Goal: Information Seeking & Learning: Learn about a topic

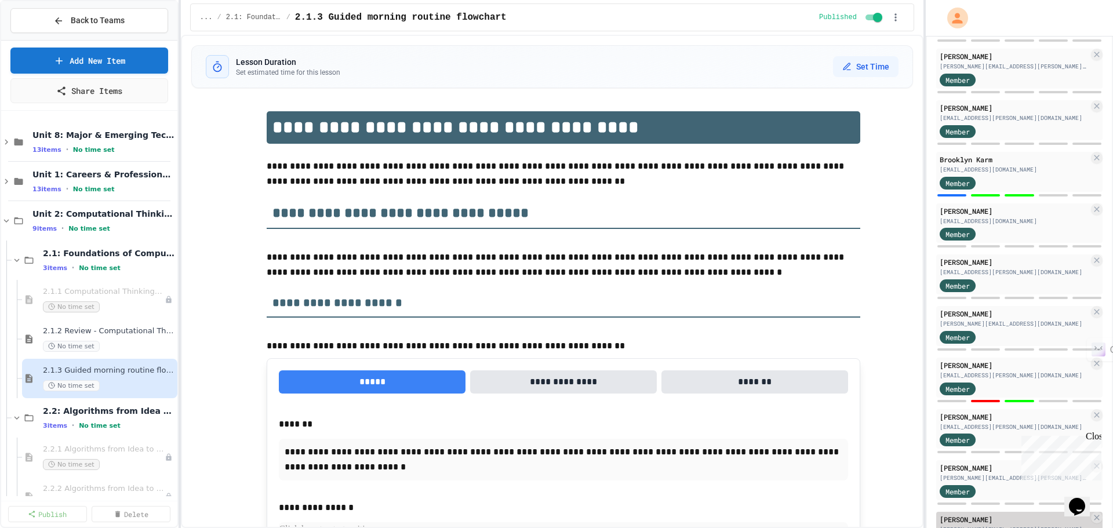
scroll to position [1797, 0]
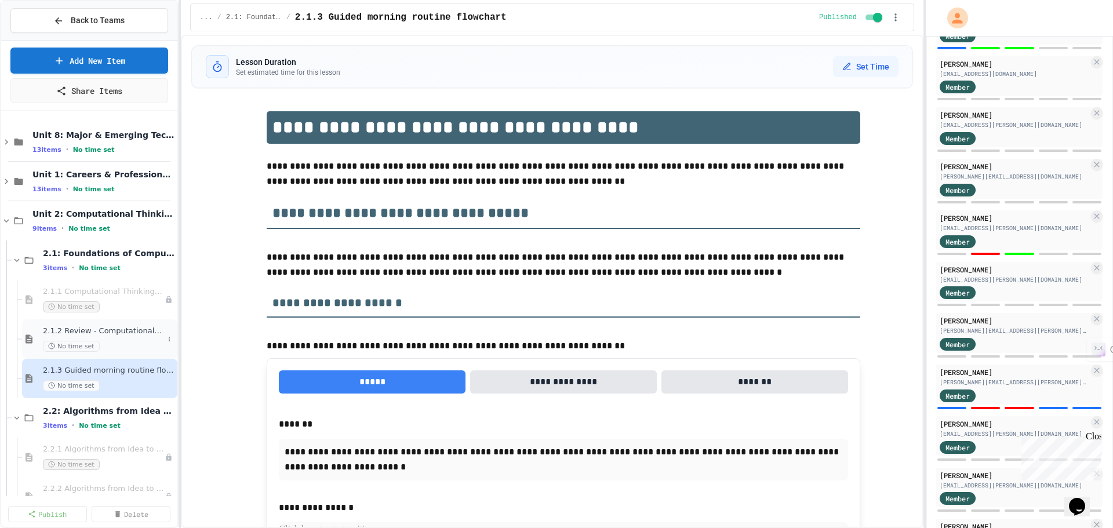
click at [136, 338] on div "2.1.2 Review - Computational Thinking and Problem Solving No time set" at bounding box center [103, 339] width 121 height 26
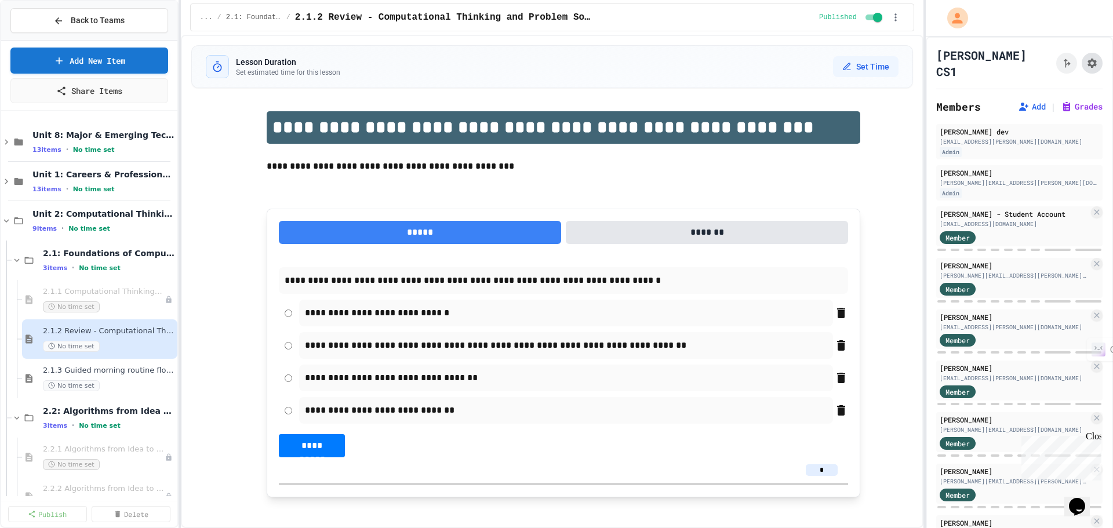
click at [1087, 59] on icon "Assignment Settings" at bounding box center [1091, 63] width 9 height 9
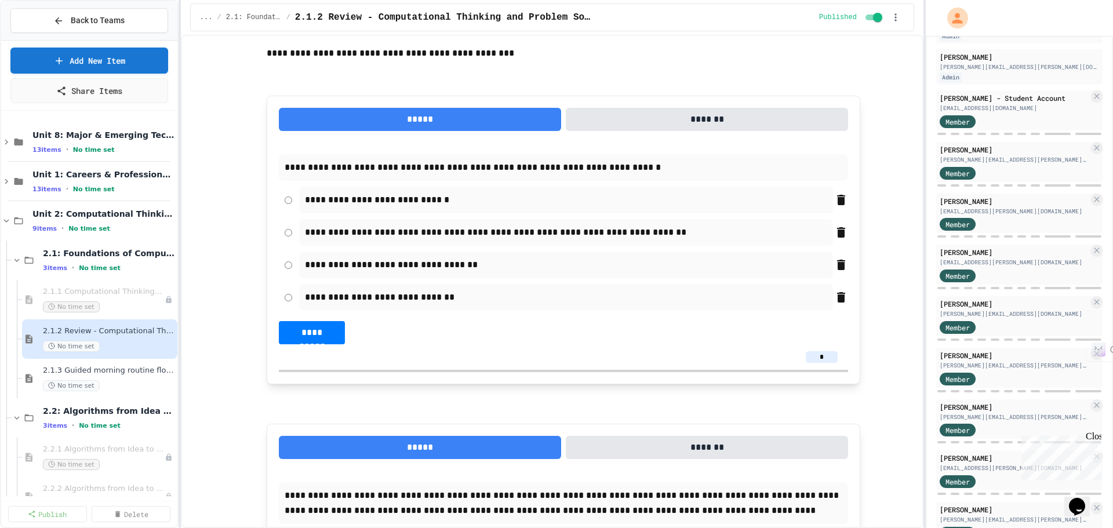
scroll to position [348, 0]
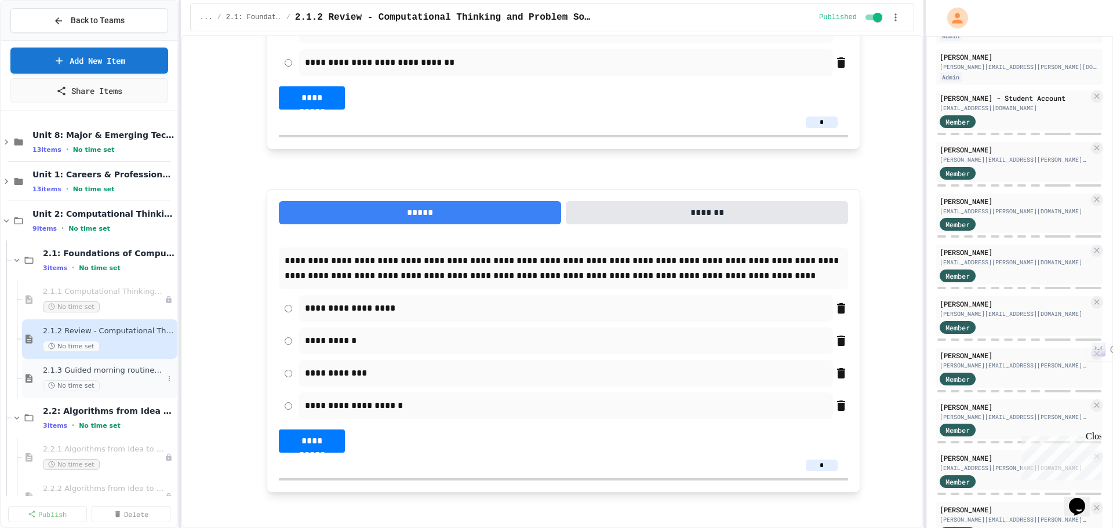
click at [152, 377] on div "2.1.3 Guided morning routine flowchart No time set" at bounding box center [103, 379] width 121 height 26
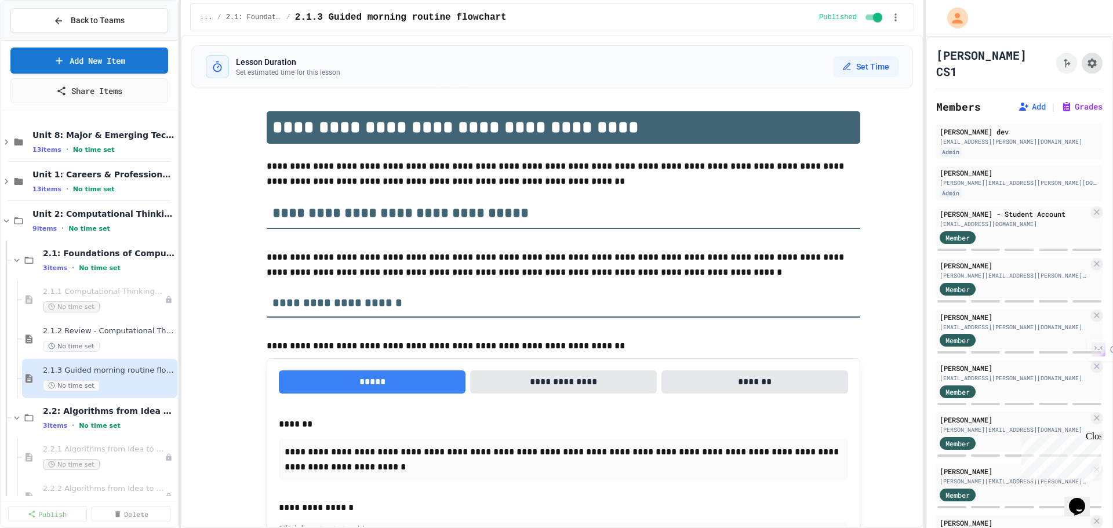
click at [1082, 53] on button "Assignment Settings" at bounding box center [1092, 63] width 21 height 21
click at [125, 338] on div "2.1.2 Review - Computational Thinking and Problem Solving No time set" at bounding box center [103, 339] width 121 height 26
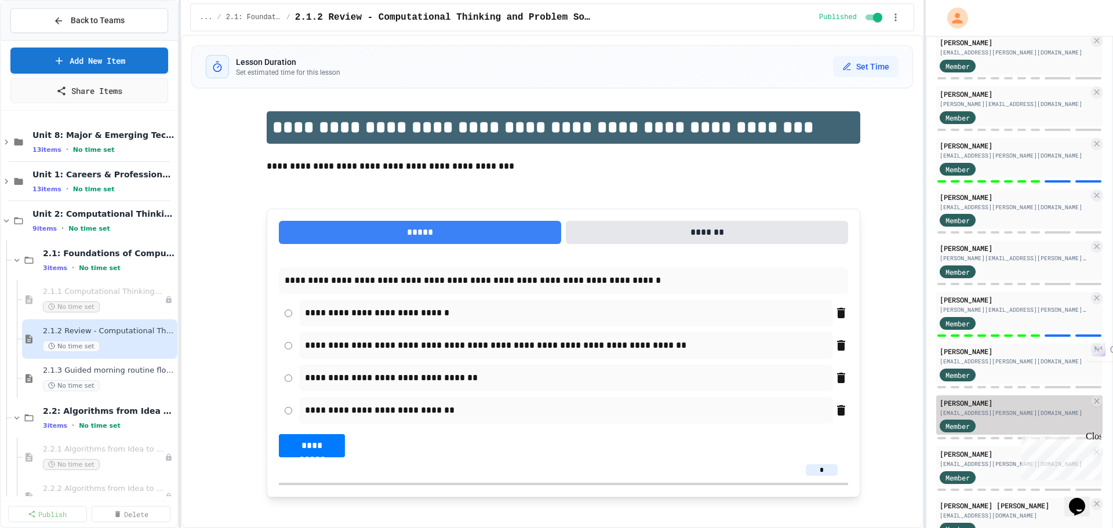
scroll to position [1971, 0]
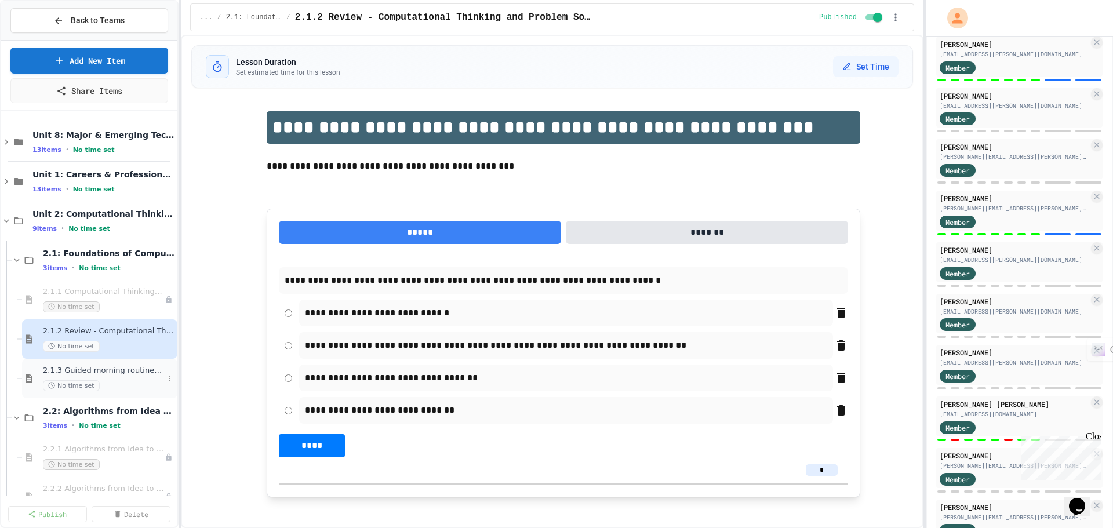
click at [122, 385] on div "No time set" at bounding box center [103, 385] width 121 height 11
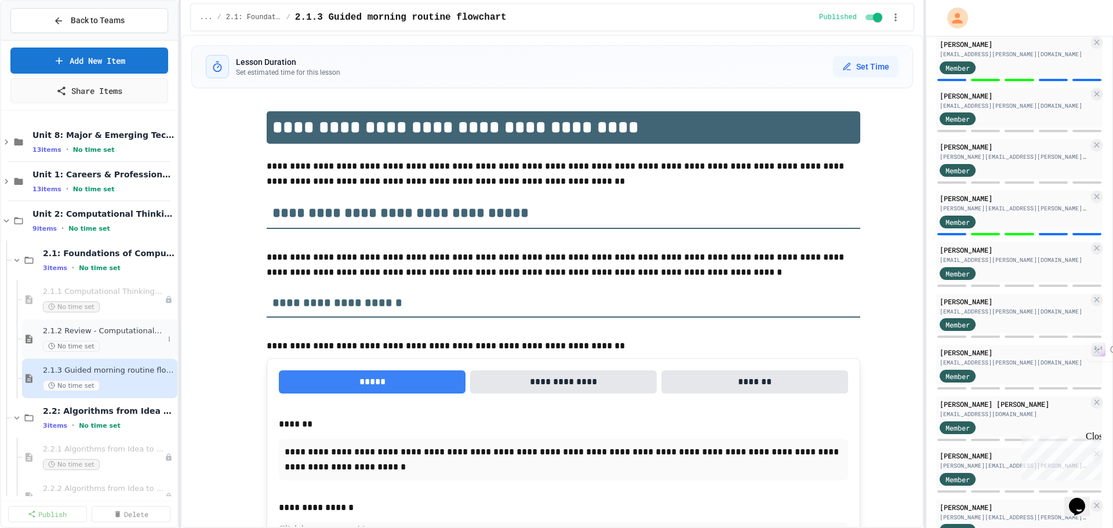
click at [104, 348] on div "No time set" at bounding box center [103, 346] width 121 height 11
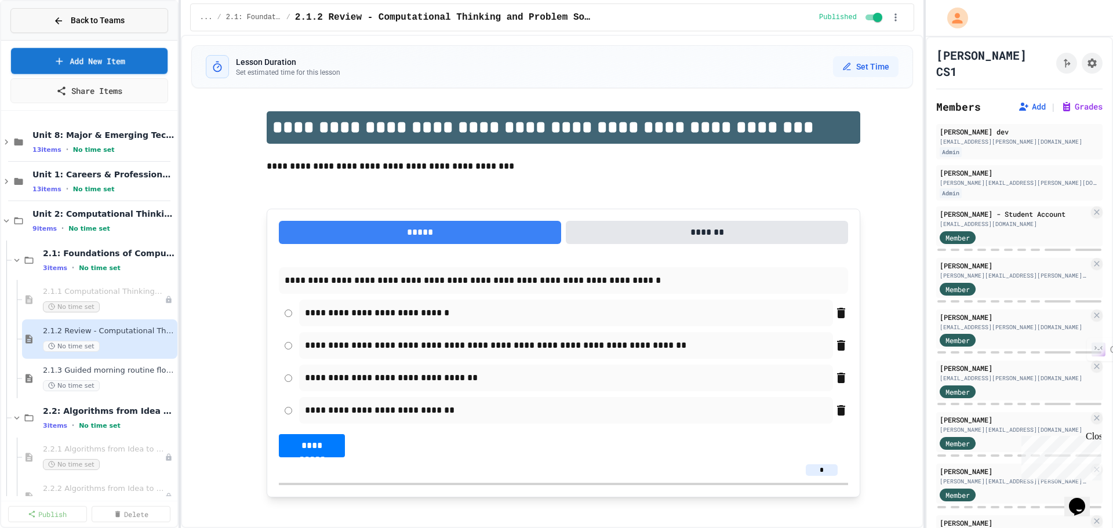
click at [130, 21] on button "Back to Teams" at bounding box center [89, 20] width 158 height 25
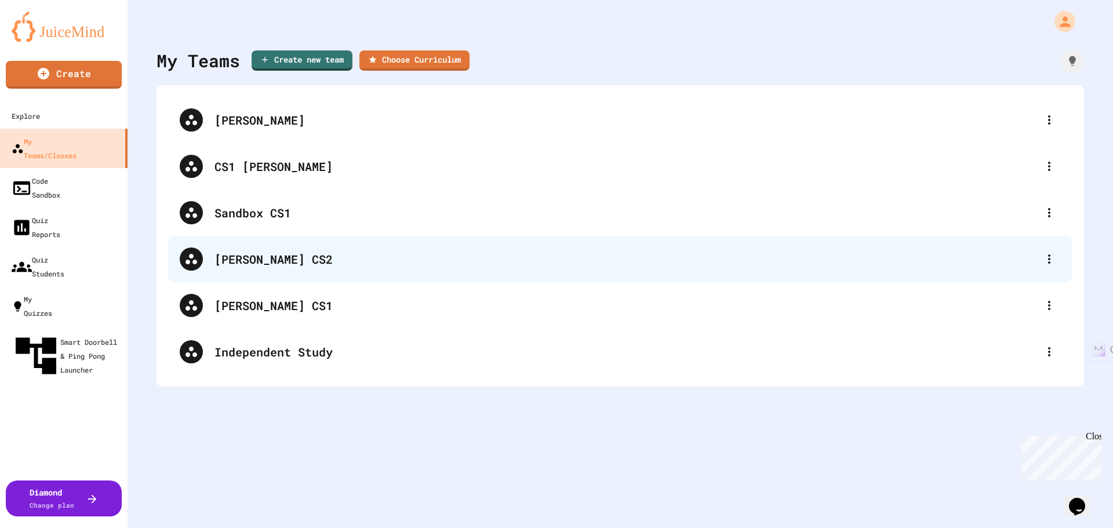
click at [290, 270] on div "[PERSON_NAME] CS2" at bounding box center [620, 259] width 904 height 46
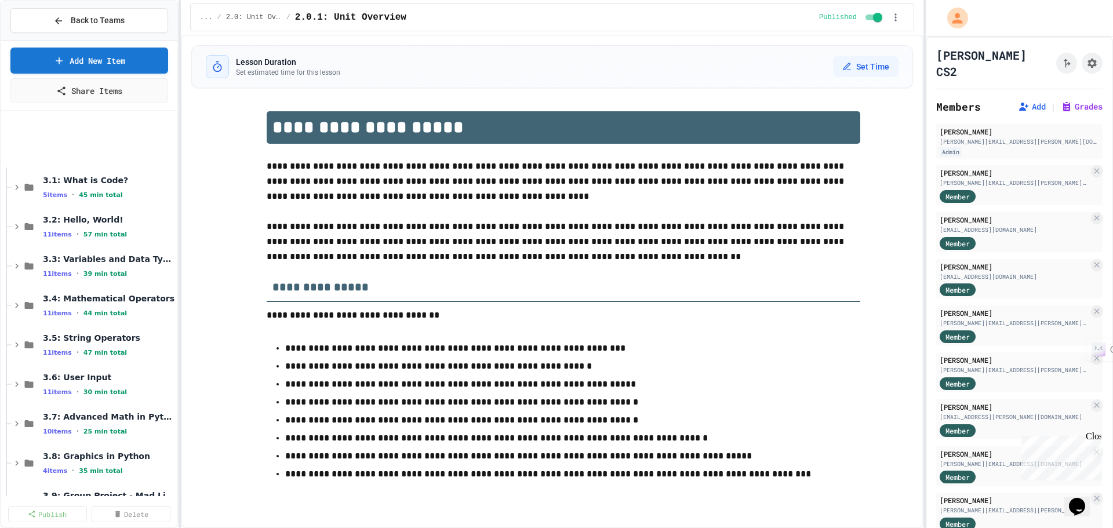
scroll to position [174, 0]
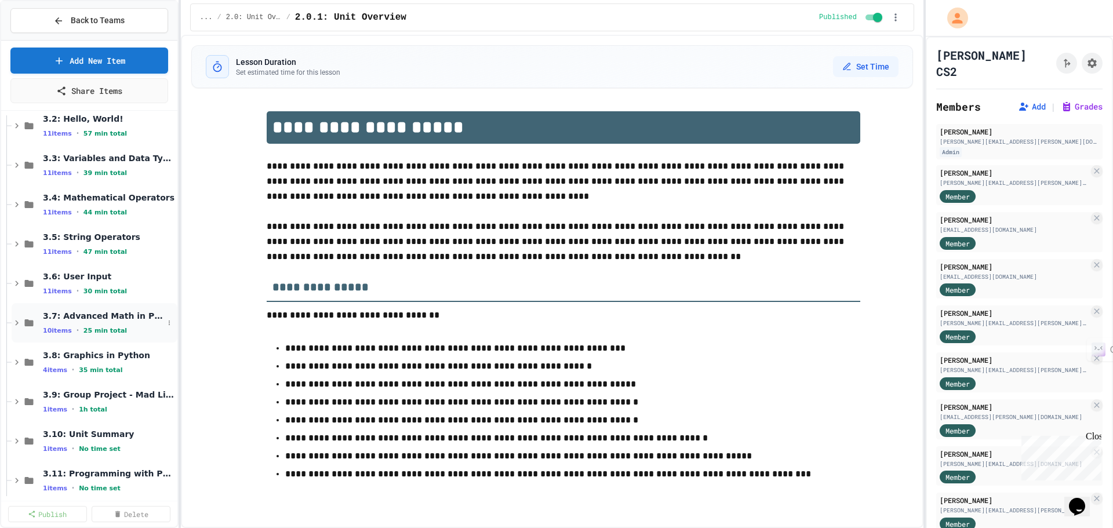
click at [78, 334] on div "10 items • 25 min total" at bounding box center [103, 330] width 121 height 9
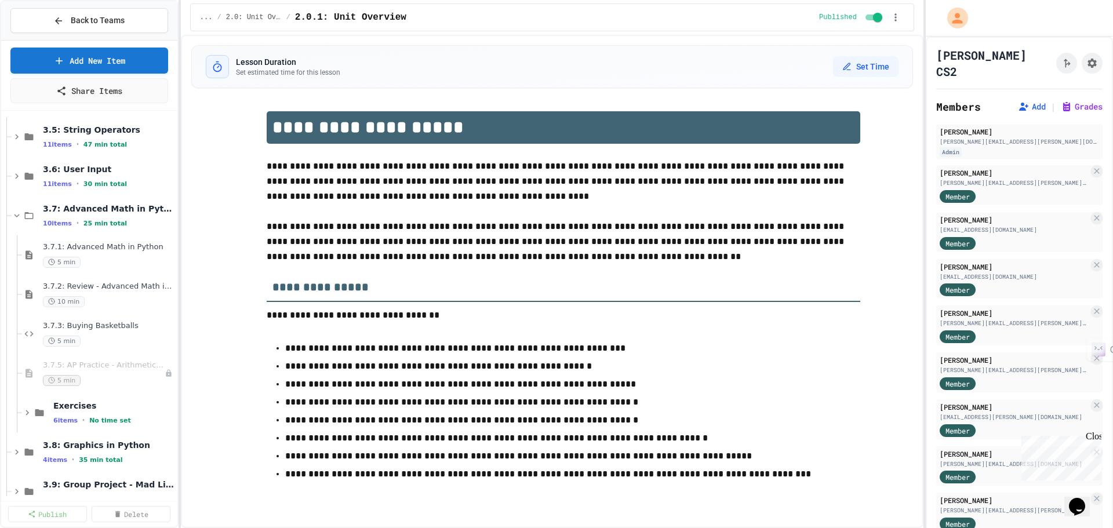
scroll to position [348, 0]
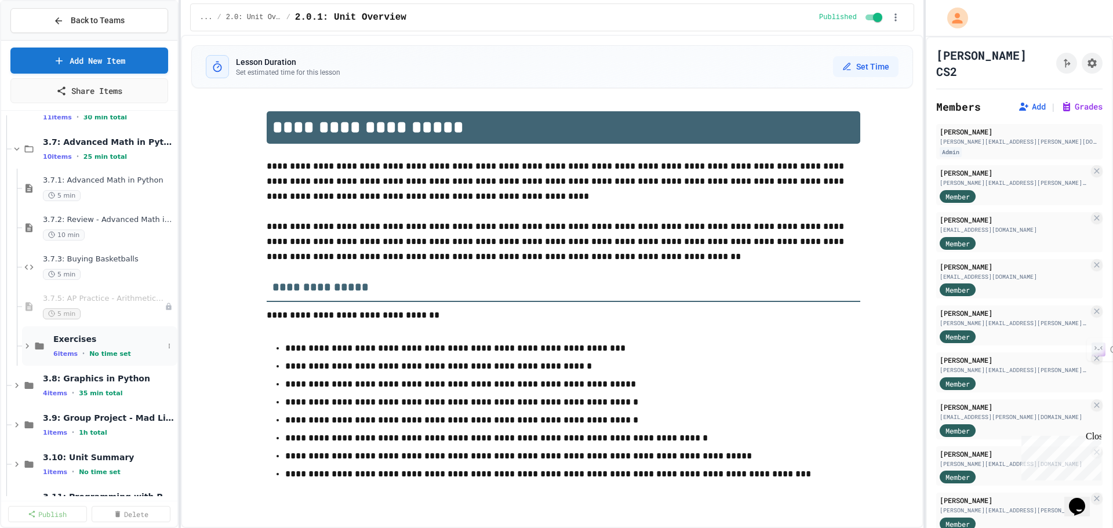
click at [95, 340] on span "Exercises" at bounding box center [108, 339] width 110 height 10
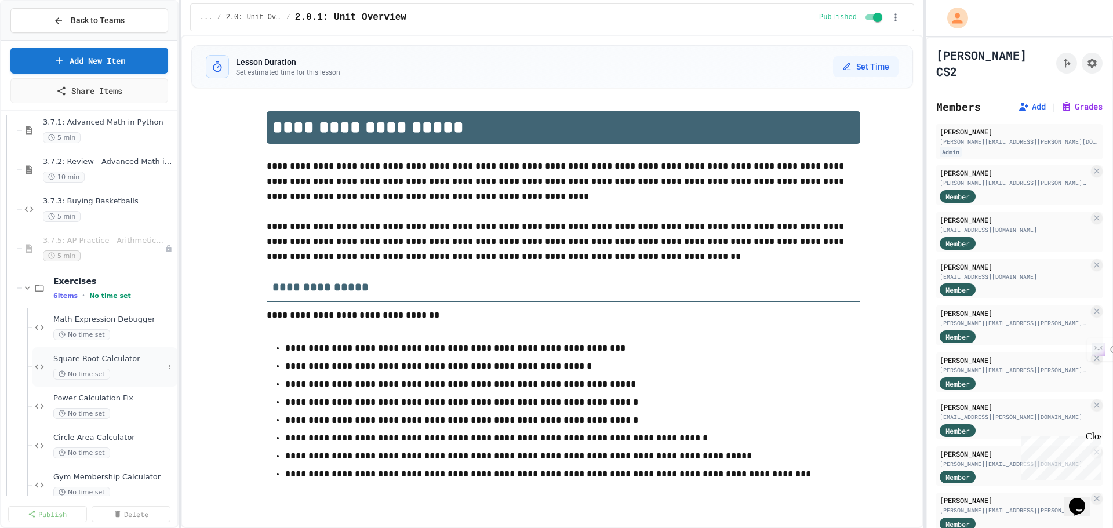
scroll to position [464, 0]
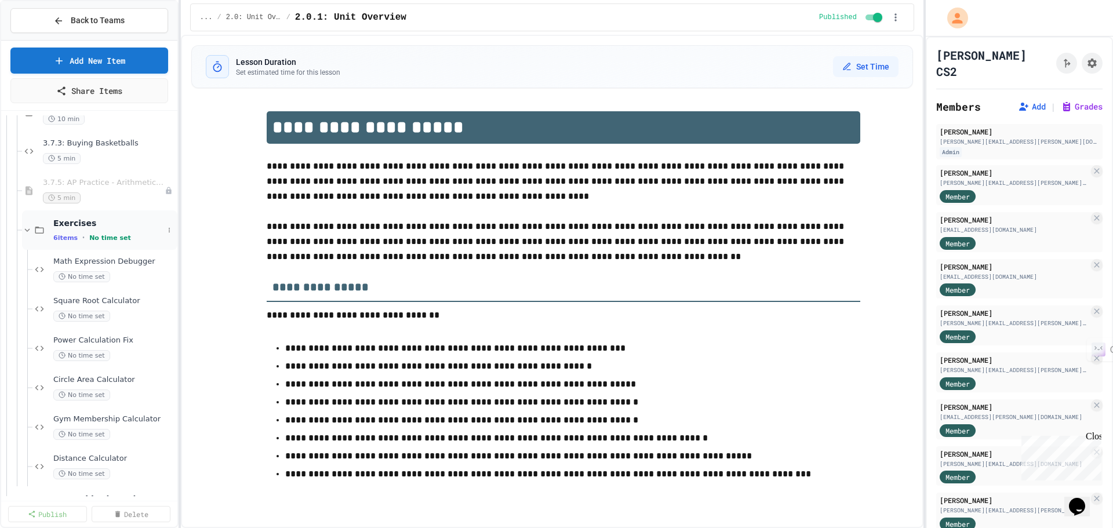
click at [92, 224] on span "Exercises" at bounding box center [108, 223] width 110 height 10
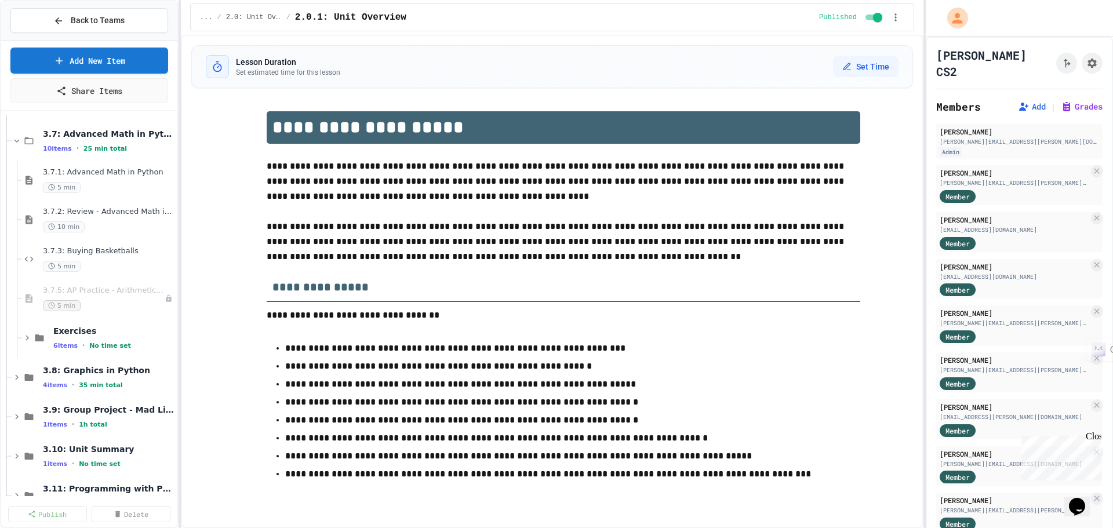
scroll to position [348, 0]
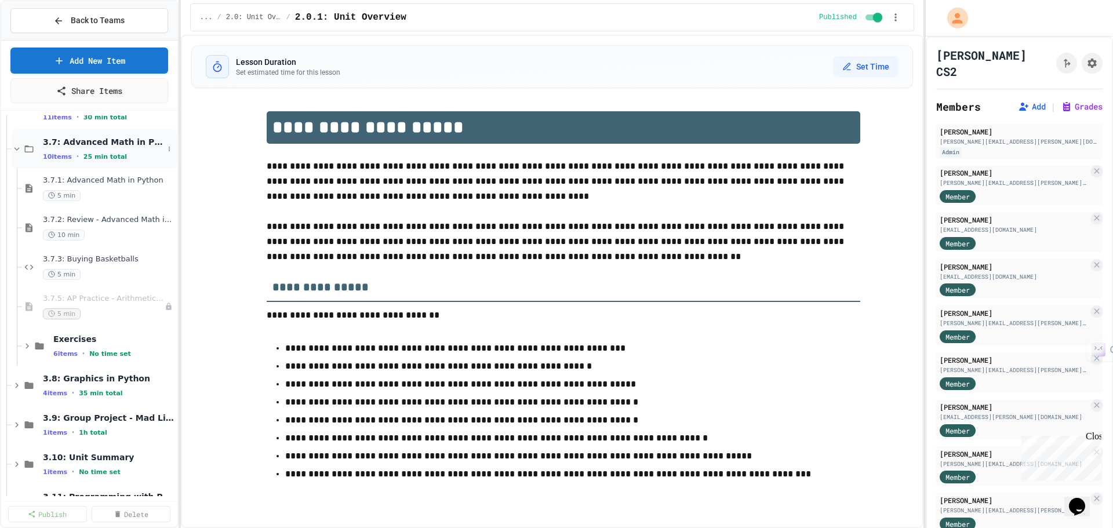
click at [111, 139] on span "3.7: Advanced Math in Python" at bounding box center [103, 142] width 121 height 10
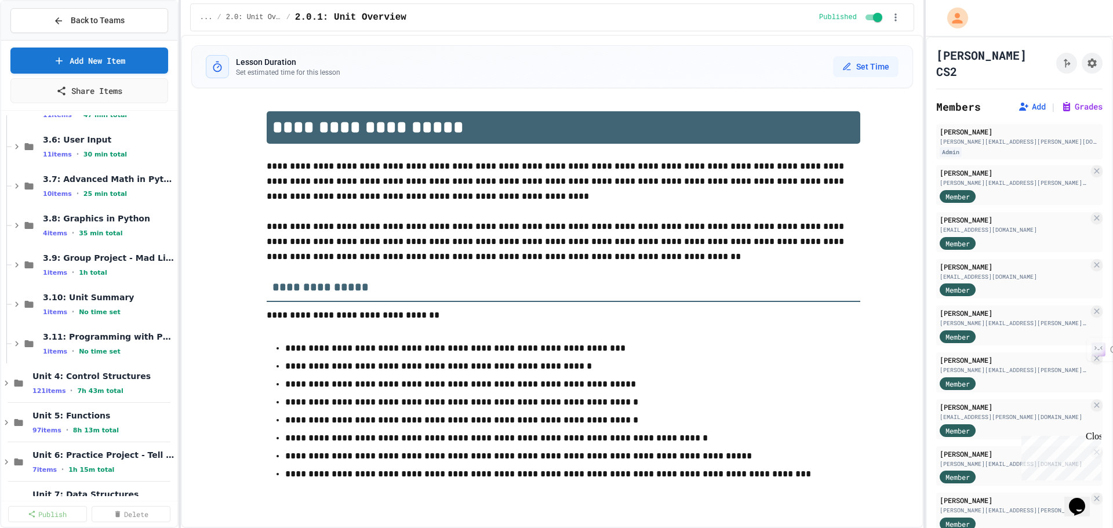
scroll to position [290, 0]
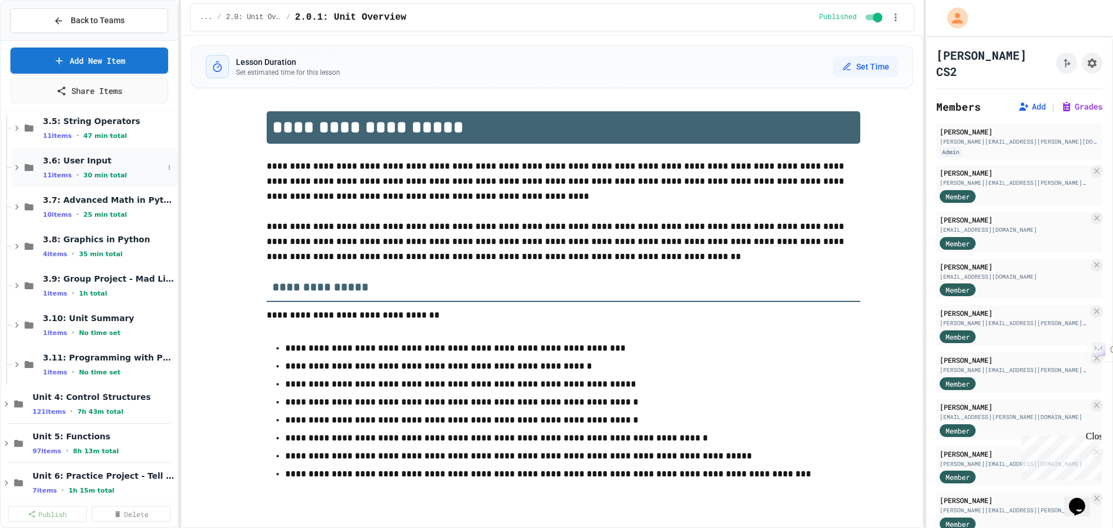
click at [111, 167] on div "3.6: User Input 11 items • 30 min total" at bounding box center [103, 167] width 121 height 24
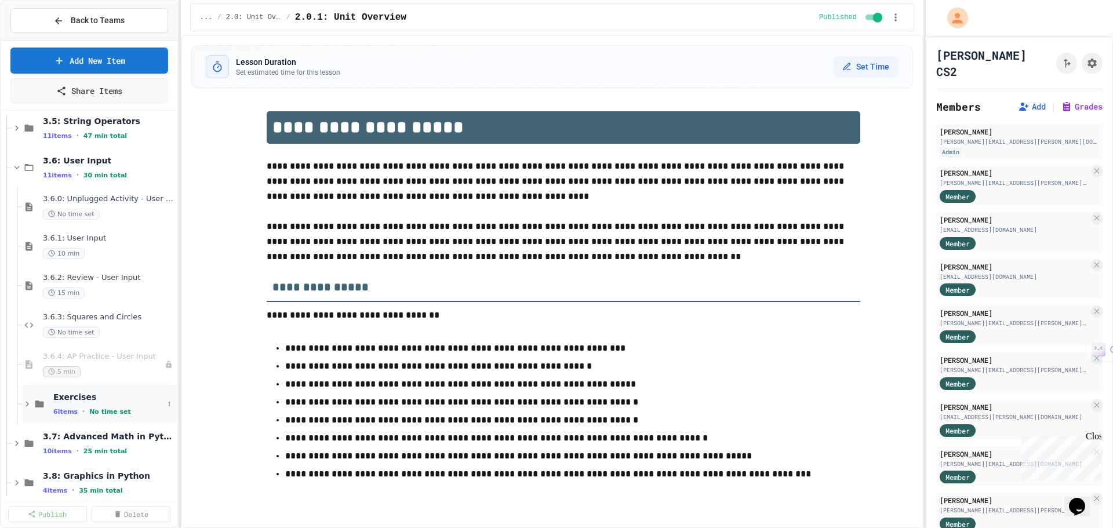
click at [128, 405] on div "Exercises 6 items • No time set" at bounding box center [108, 404] width 110 height 24
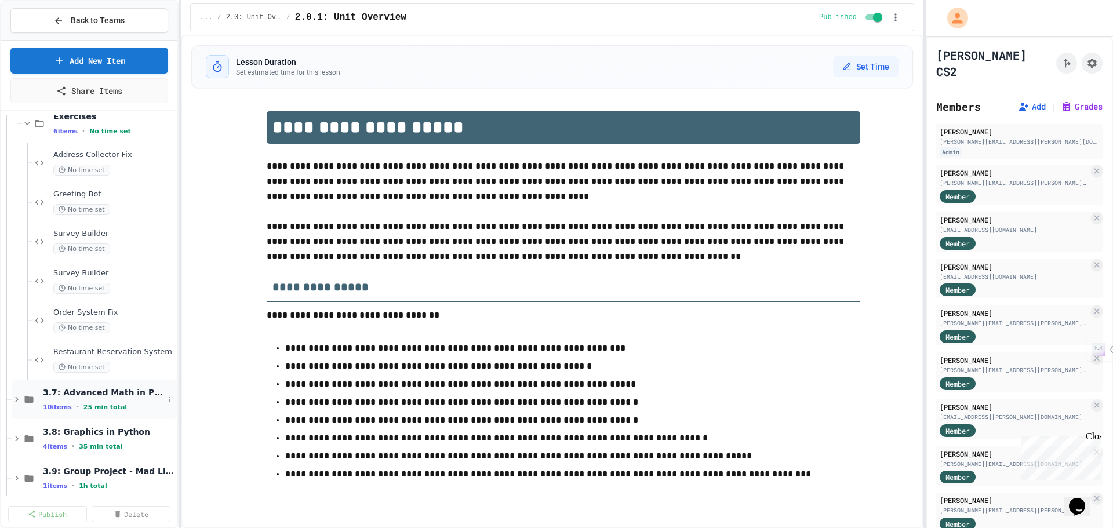
scroll to position [580, 0]
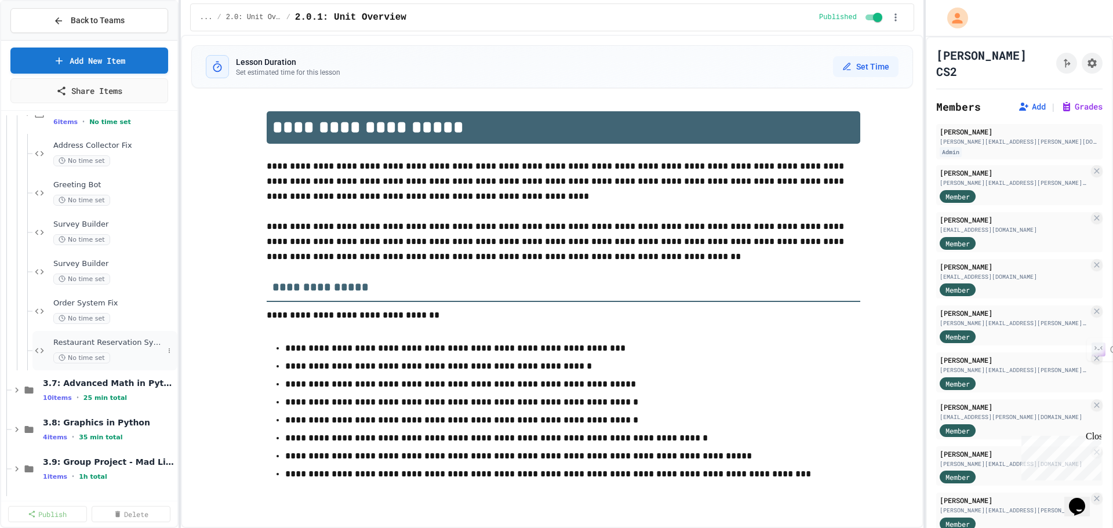
click at [127, 345] on span "Restaurant Reservation System" at bounding box center [108, 343] width 110 height 10
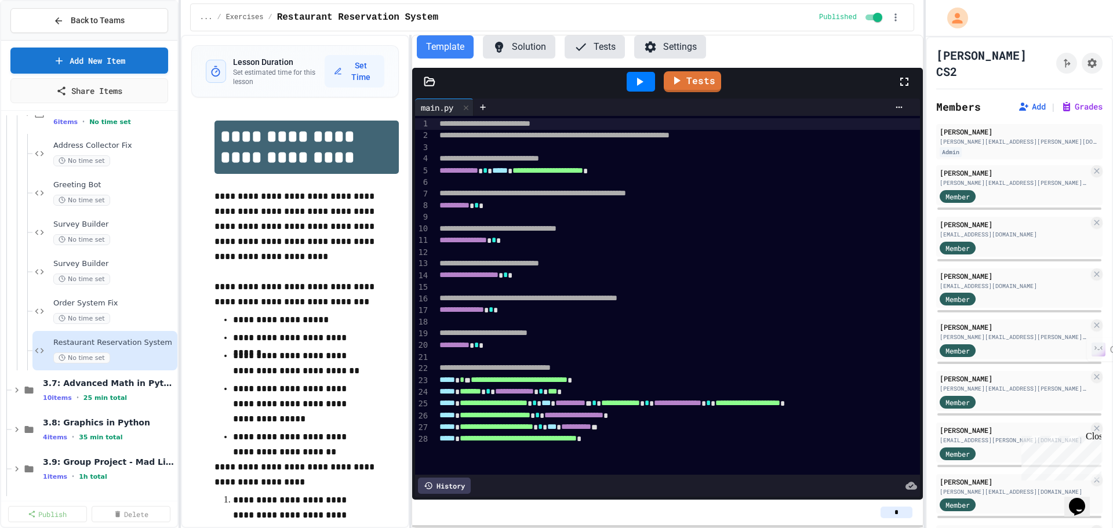
click at [505, 48] on button "Solution" at bounding box center [519, 46] width 72 height 23
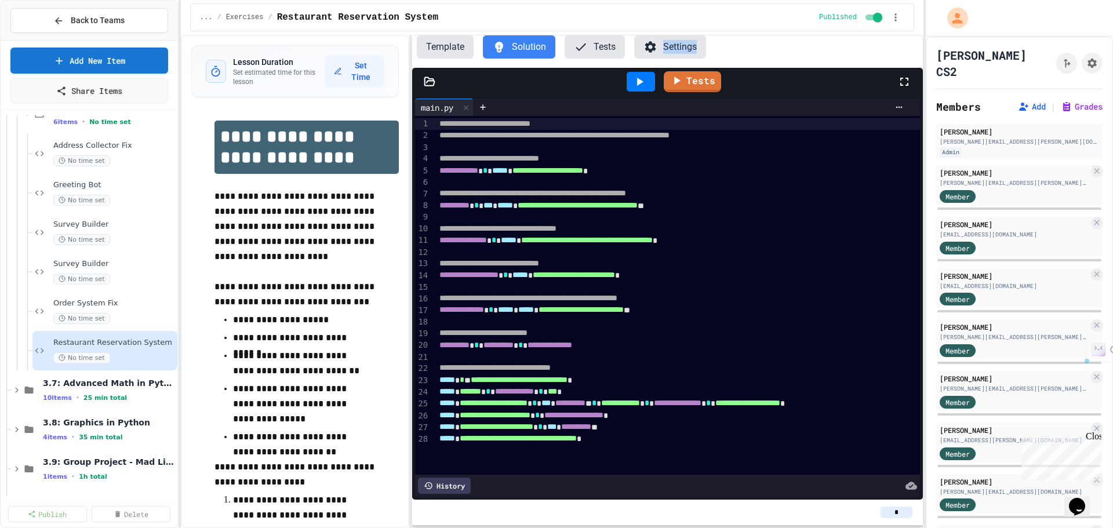
click at [807, 53] on div "Template Solution Tests Settings" at bounding box center [667, 46] width 510 height 23
click at [811, 52] on div "Template Solution Tests Settings" at bounding box center [667, 46] width 510 height 23
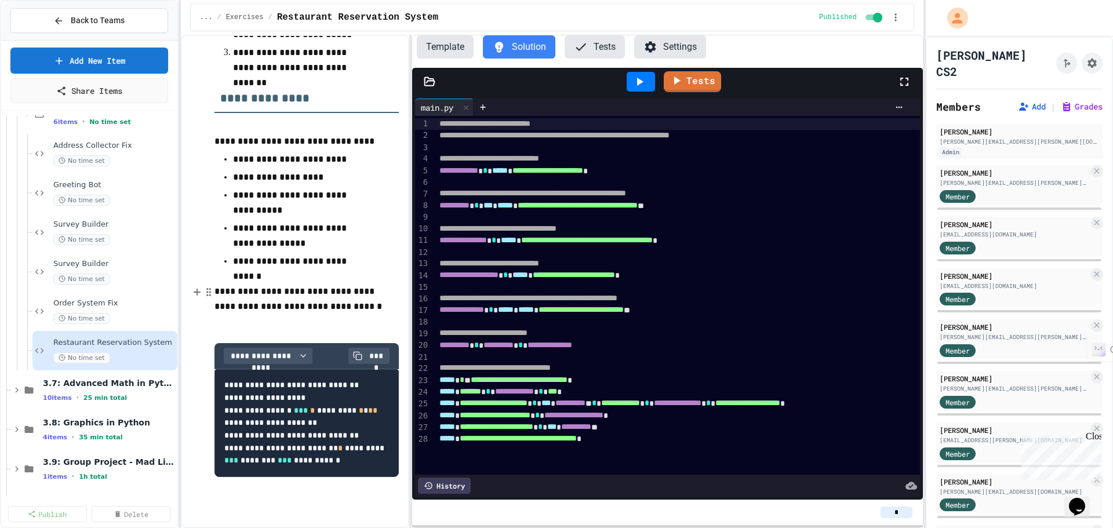
scroll to position [546, 0]
click at [638, 207] on span "**********" at bounding box center [578, 205] width 120 height 8
click at [583, 174] on span "**********" at bounding box center [547, 170] width 71 height 8
click at [638, 208] on span "**********" at bounding box center [578, 205] width 120 height 8
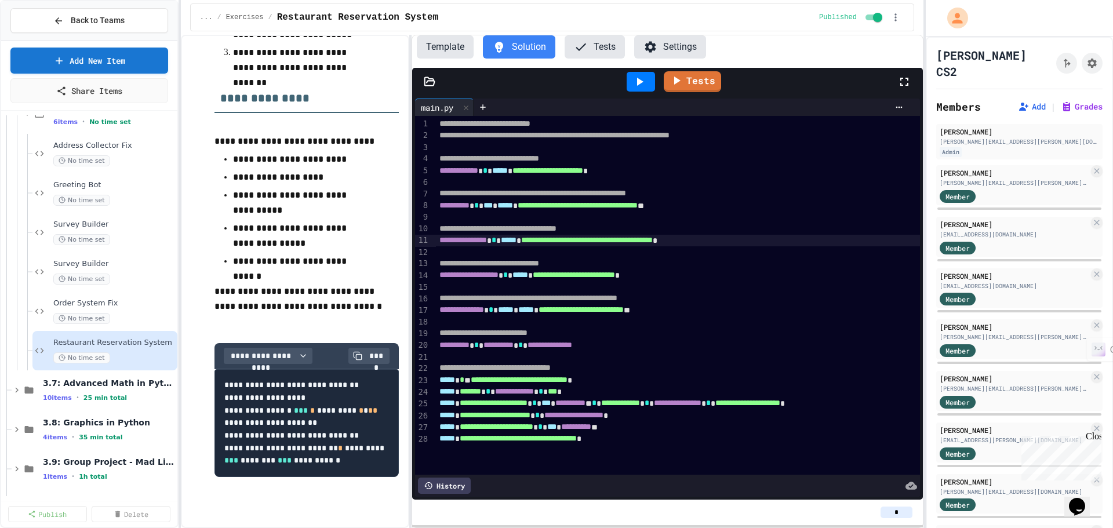
click at [615, 276] on span "**********" at bounding box center [574, 275] width 82 height 8
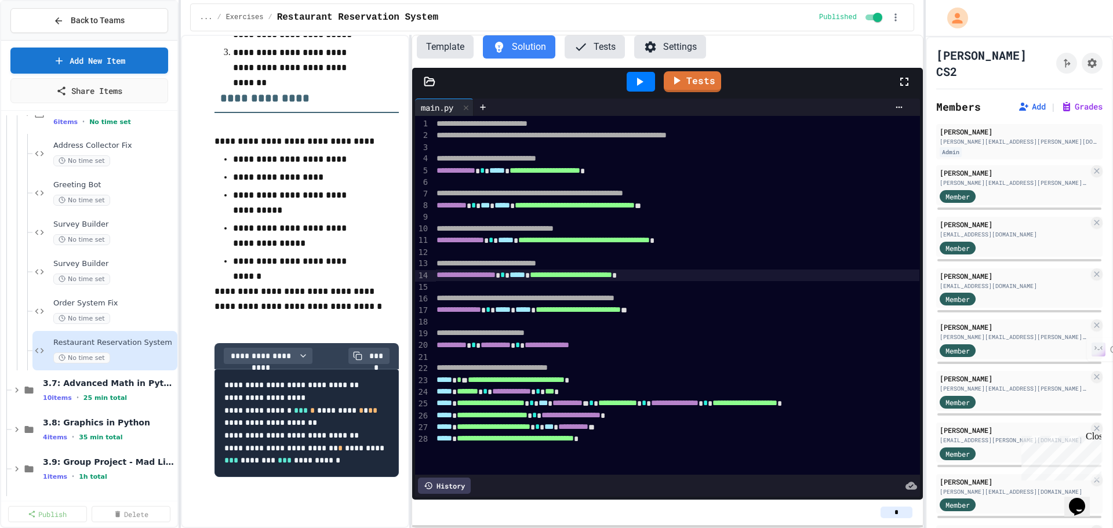
scroll to position [0, 19]
click at [583, 42] on icon at bounding box center [581, 47] width 14 height 14
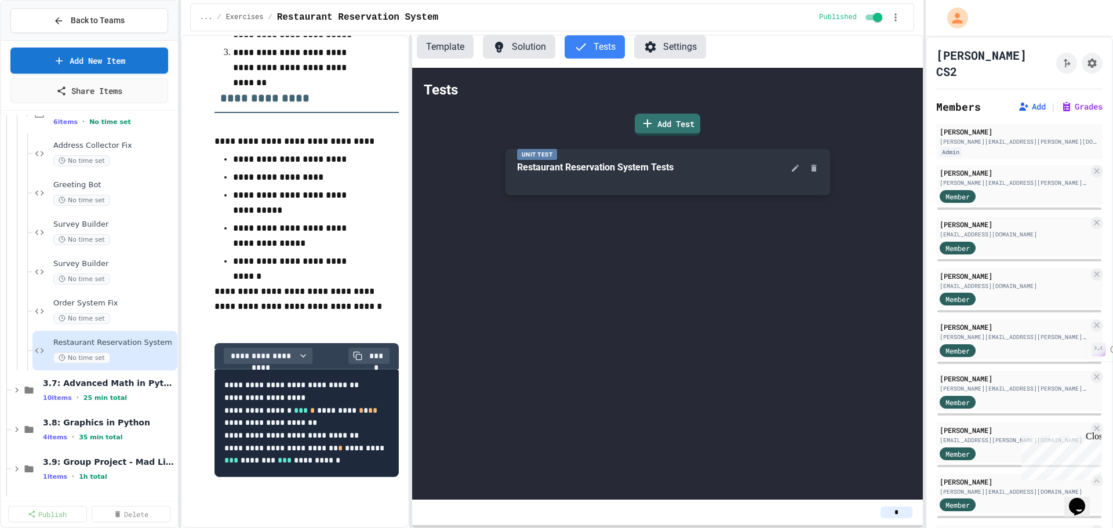
click at [748, 173] on div "Restaurant Reservation System Tests" at bounding box center [648, 168] width 262 height 14
click at [521, 163] on div "Restaurant Reservation System Tests" at bounding box center [595, 168] width 156 height 14
click at [793, 166] on icon at bounding box center [795, 167] width 9 height 9
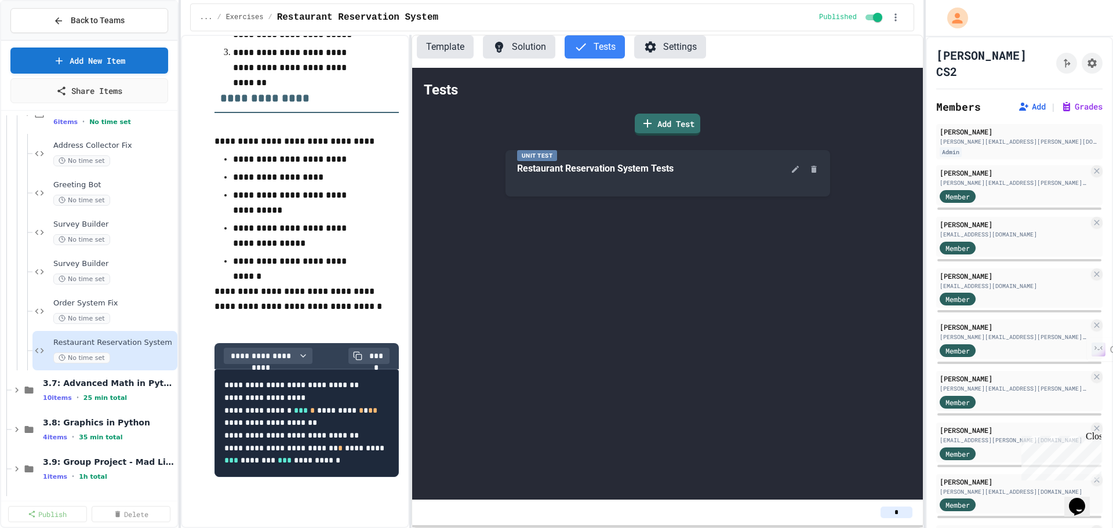
scroll to position [0, 0]
click at [806, 140] on body "**********" at bounding box center [556, 264] width 1113 height 528
click at [504, 46] on icon at bounding box center [499, 47] width 14 height 14
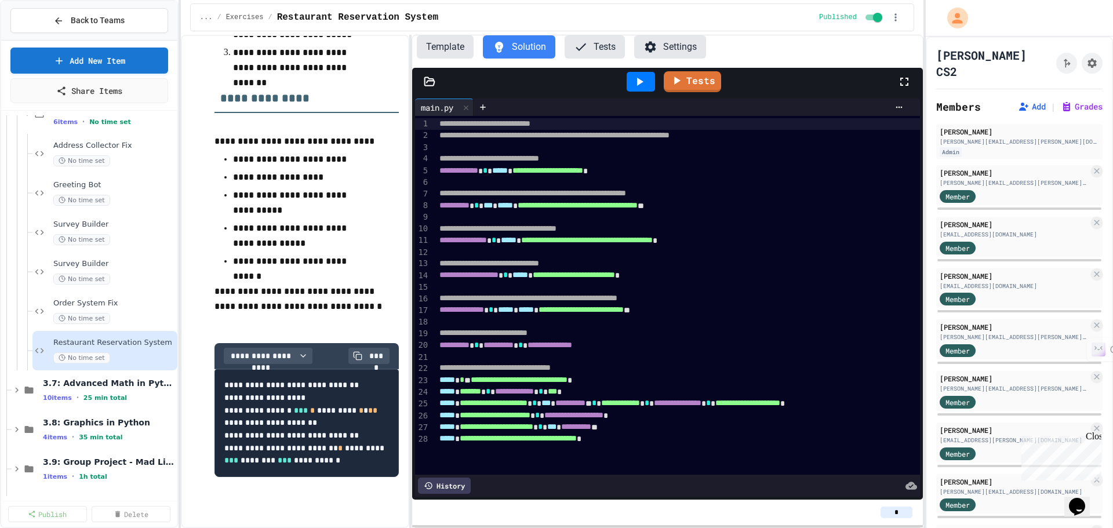
click at [265, 254] on p "**********" at bounding box center [302, 261] width 139 height 15
click at [397, 181] on div "**********" at bounding box center [295, 281] width 229 height 493
click at [452, 52] on button "Template" at bounding box center [445, 46] width 57 height 23
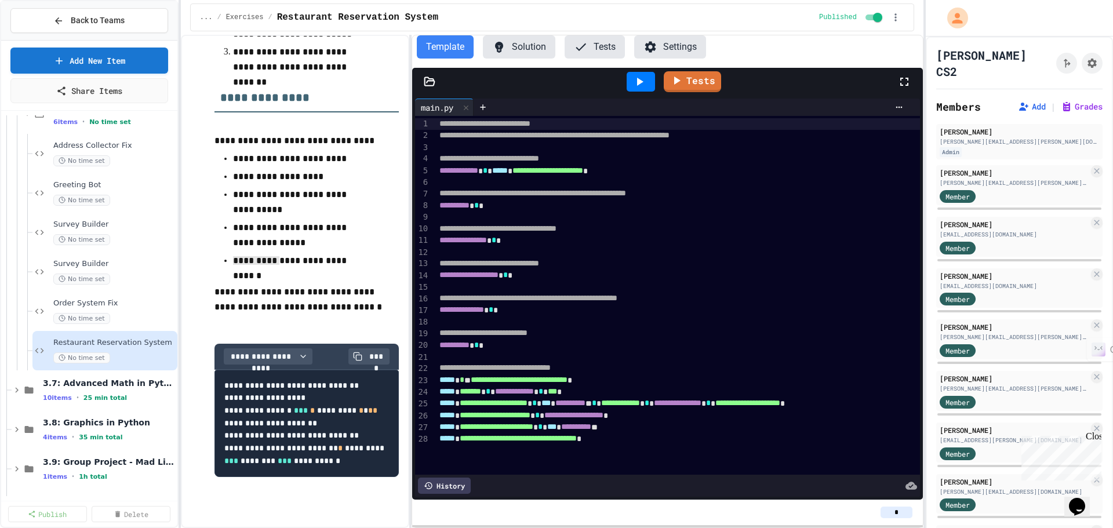
click at [786, 17] on div "... / Exercises / Restaurant Reservation System" at bounding box center [507, 17] width 614 height 14
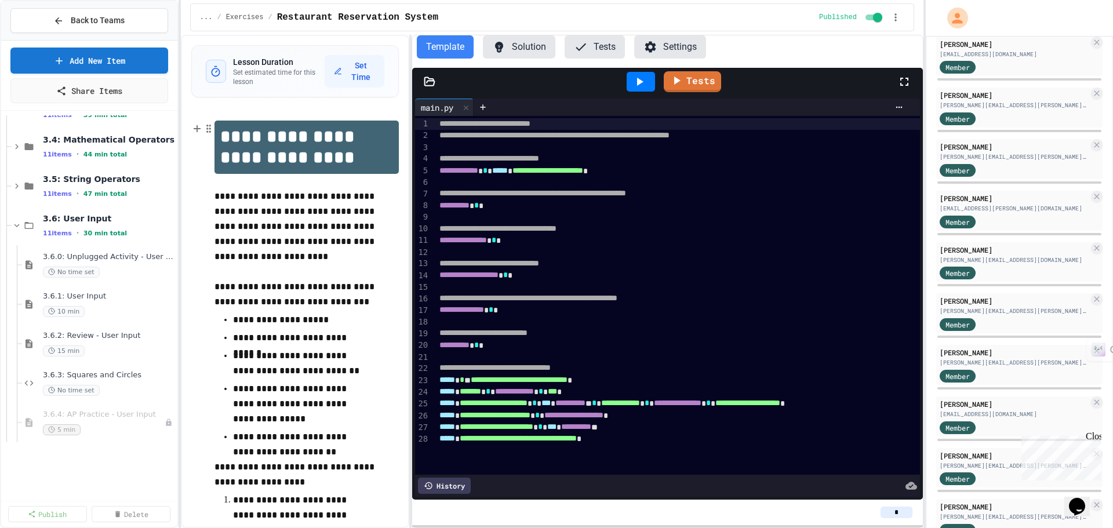
scroll to position [58, 0]
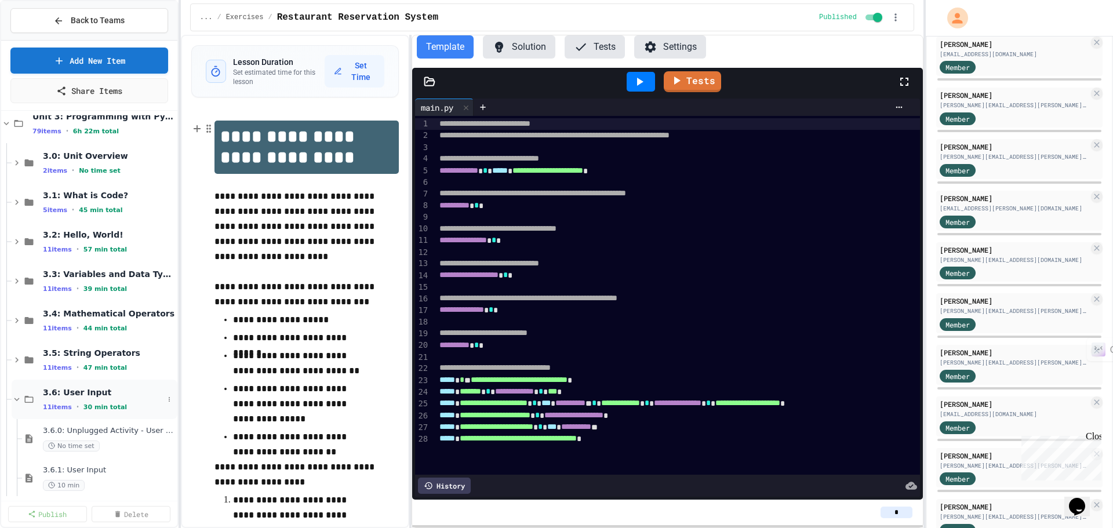
click at [74, 391] on span "3.6: User Input" at bounding box center [103, 392] width 121 height 10
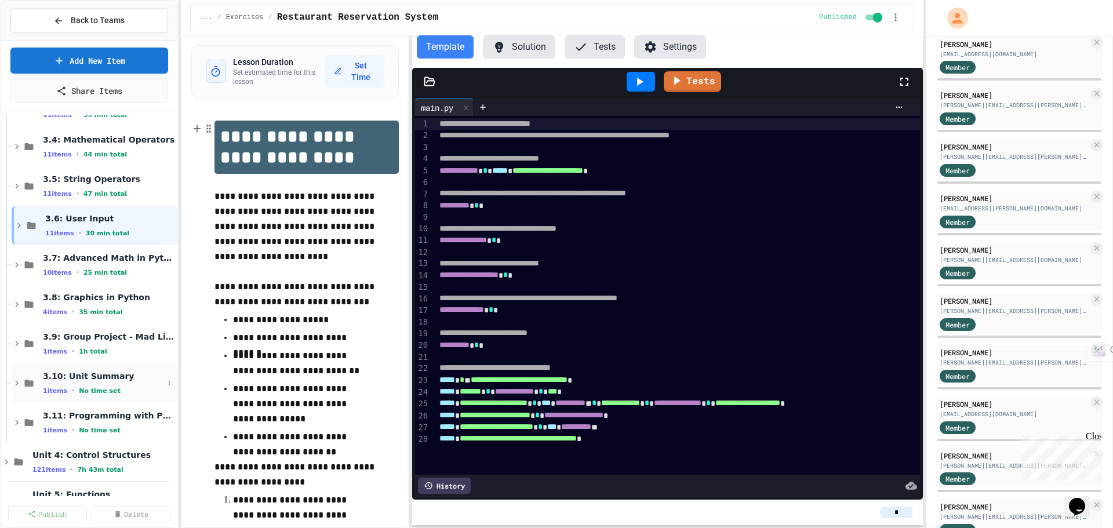
scroll to position [0, 0]
